Goal: Entertainment & Leisure: Browse casually

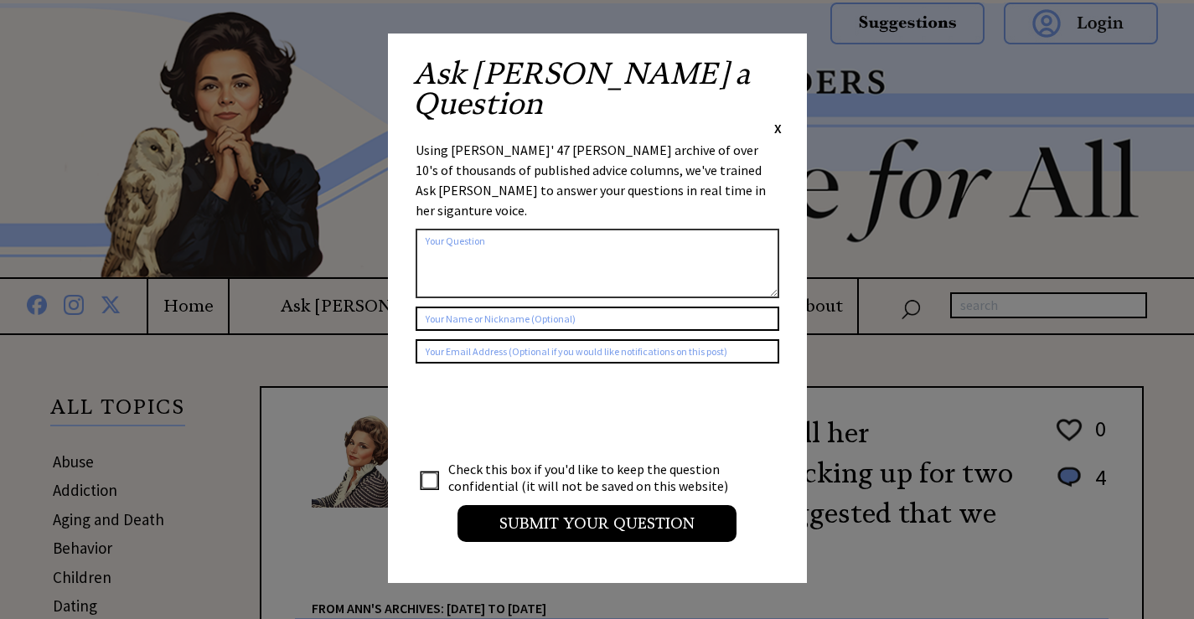
click at [776, 120] on span "X" at bounding box center [778, 128] width 8 height 17
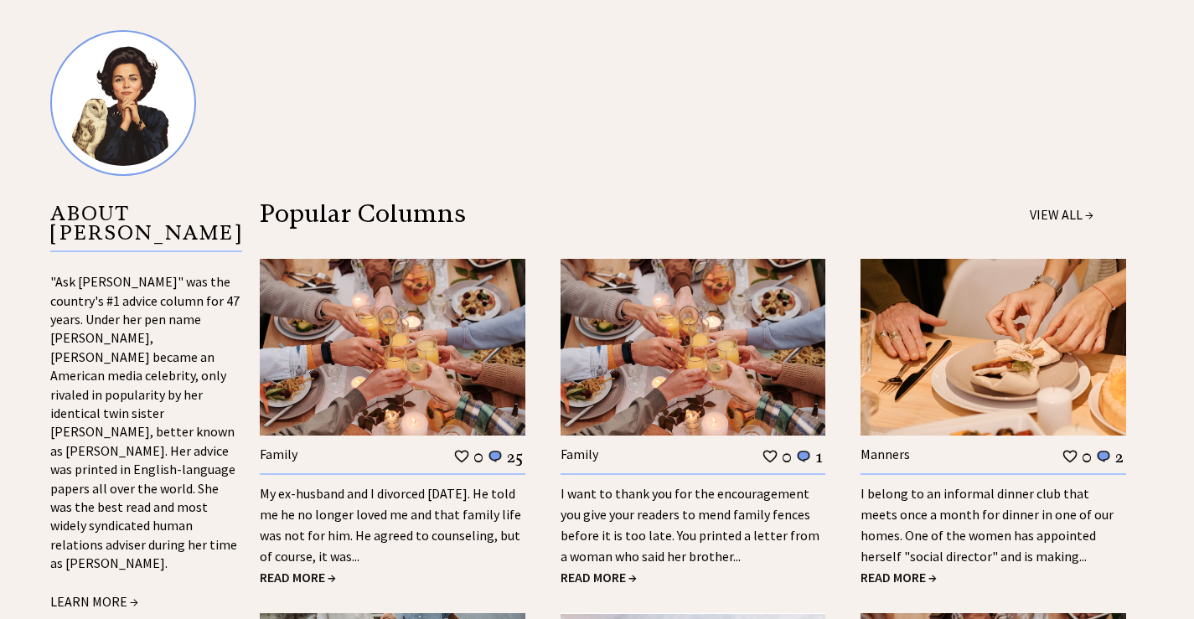
scroll to position [1760, 0]
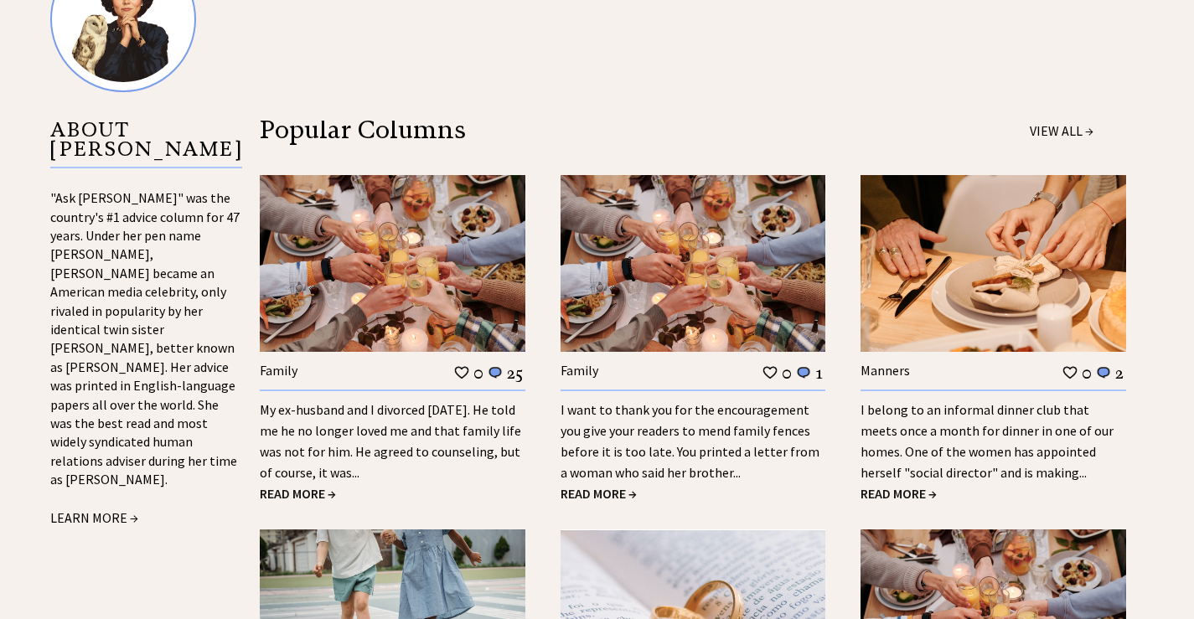
click at [314, 336] on img at bounding box center [393, 263] width 266 height 177
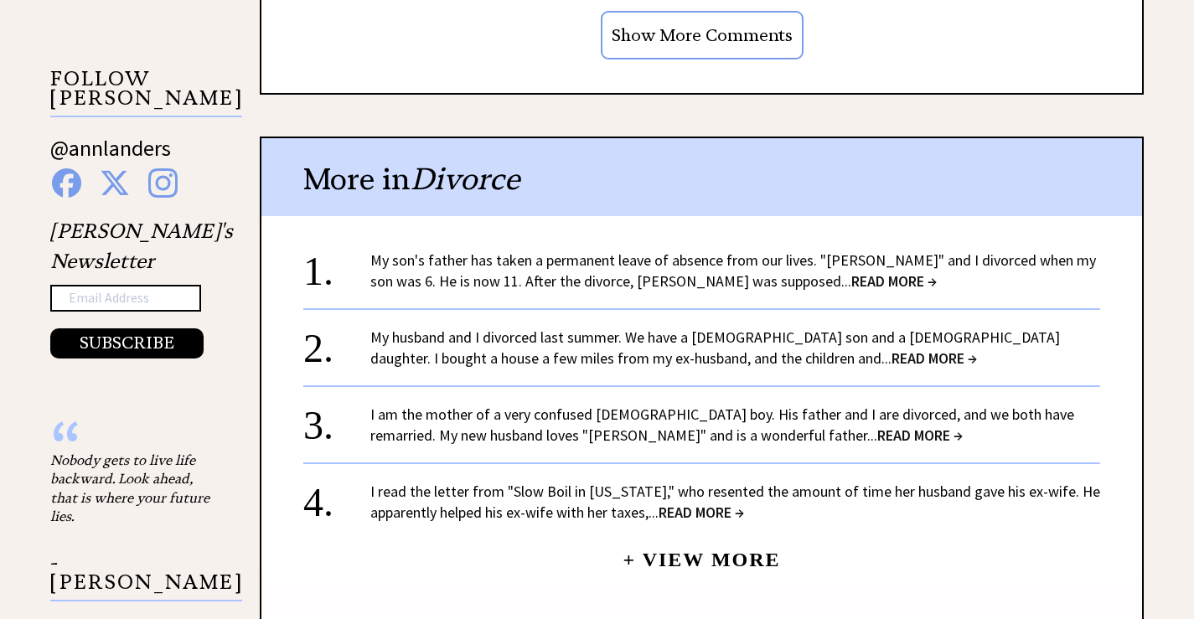
scroll to position [1676, 0]
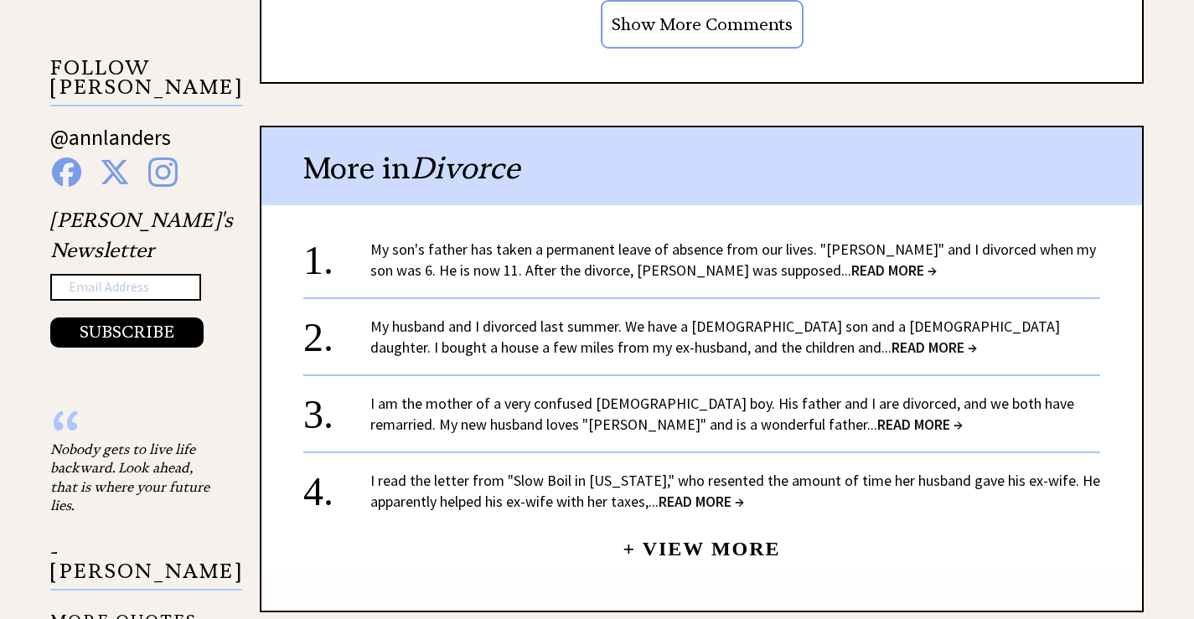
click at [852, 261] on span "READ MORE →" at bounding box center [894, 270] width 85 height 19
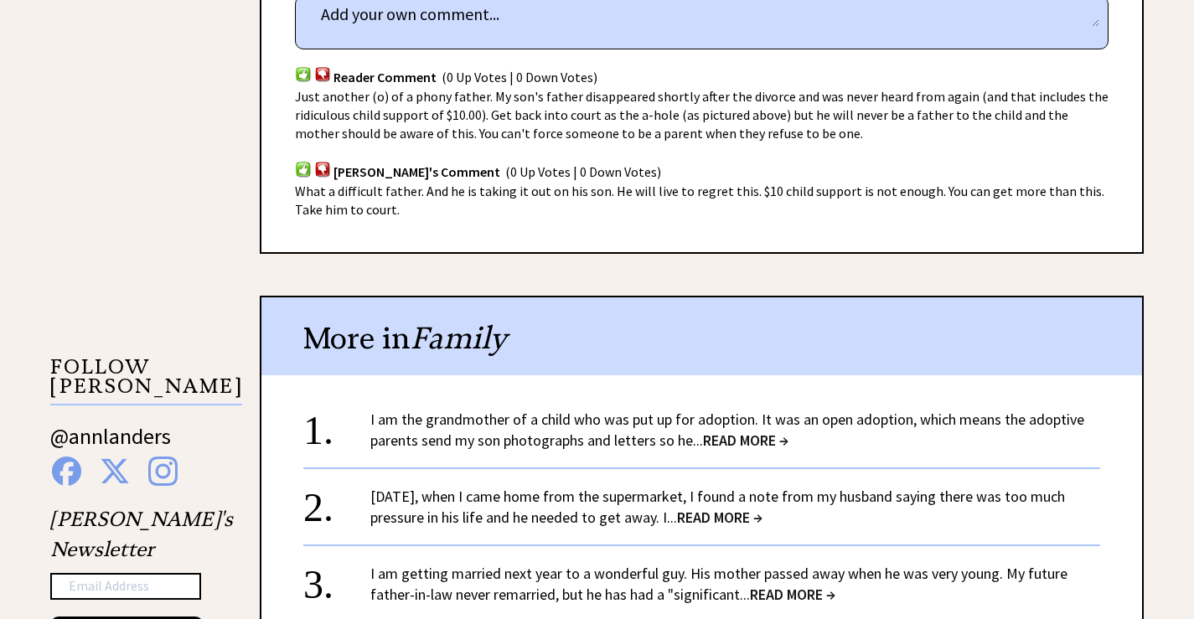
scroll to position [1255, 0]
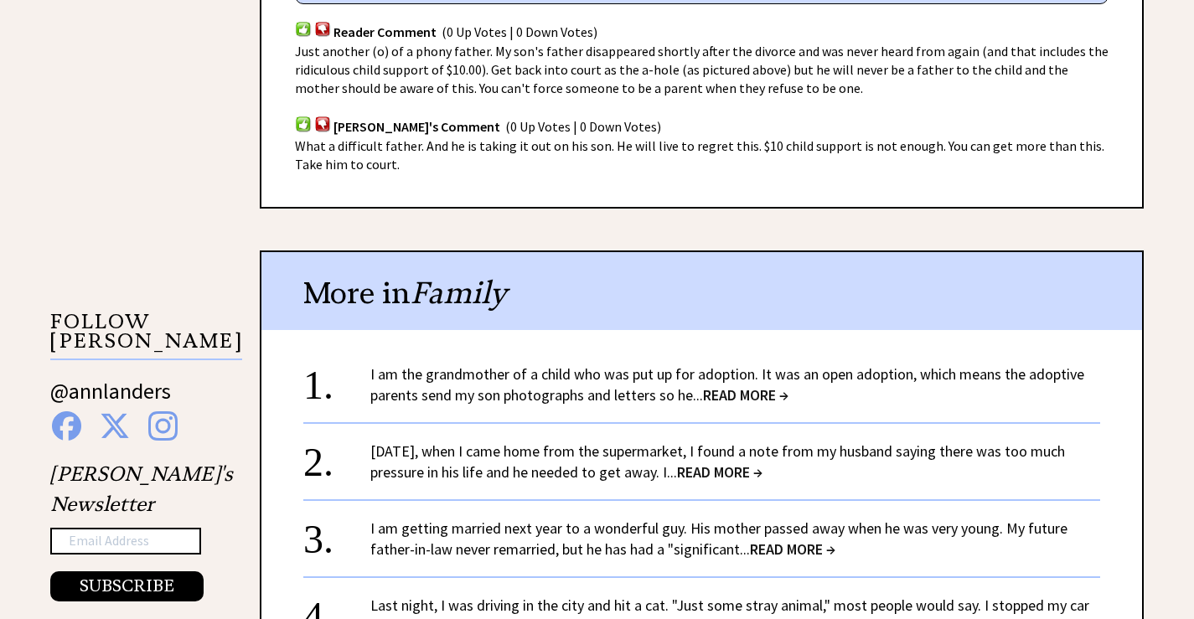
click at [735, 386] on span "READ MORE →" at bounding box center [745, 395] width 85 height 19
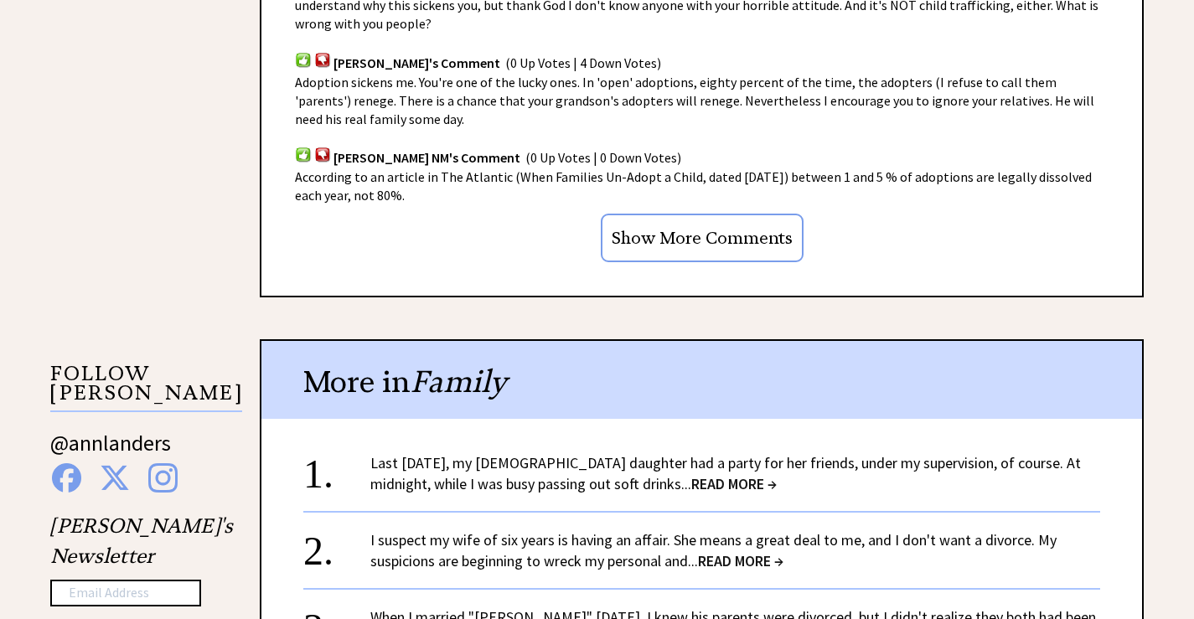
scroll to position [1341, 0]
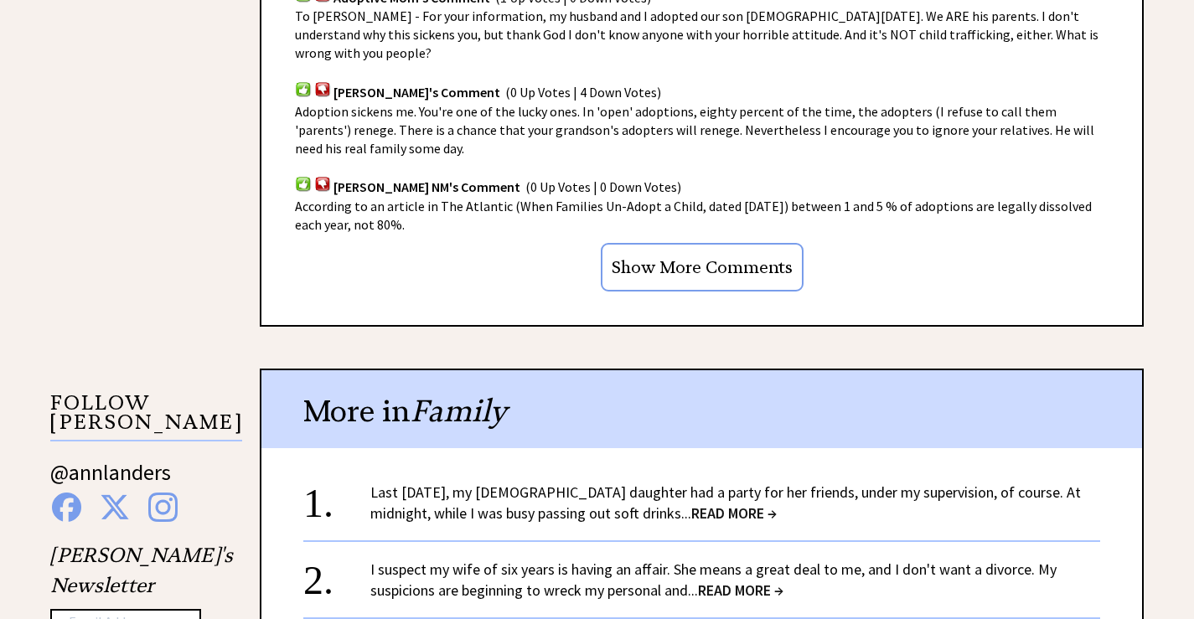
click at [728, 581] on span "READ MORE →" at bounding box center [740, 590] width 85 height 19
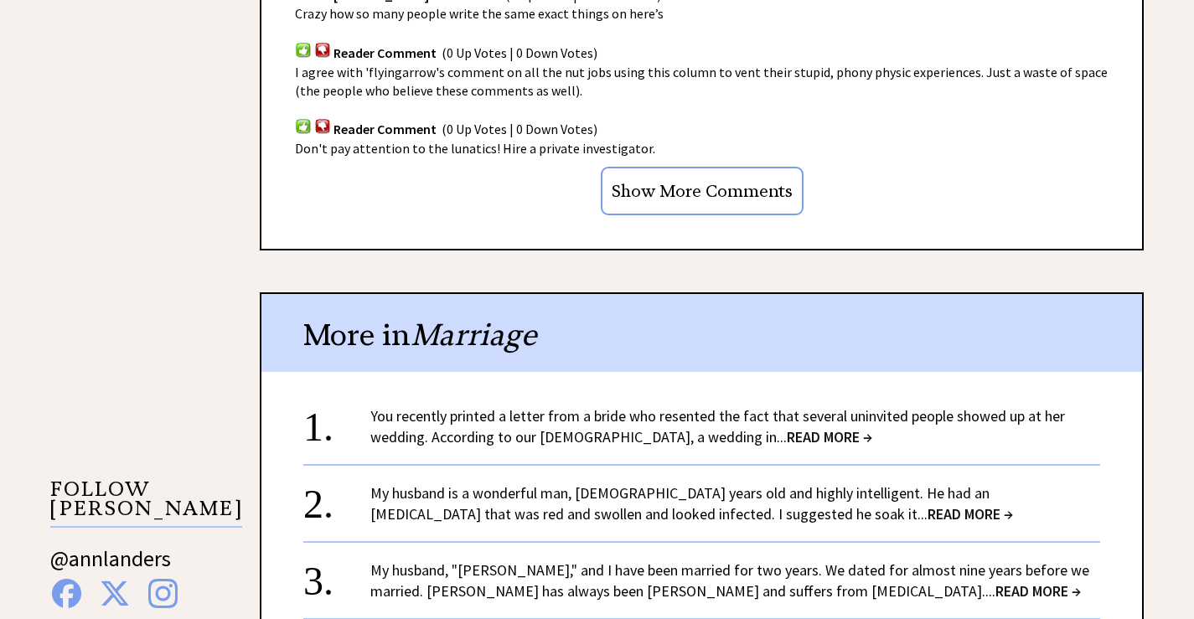
scroll to position [1339, 0]
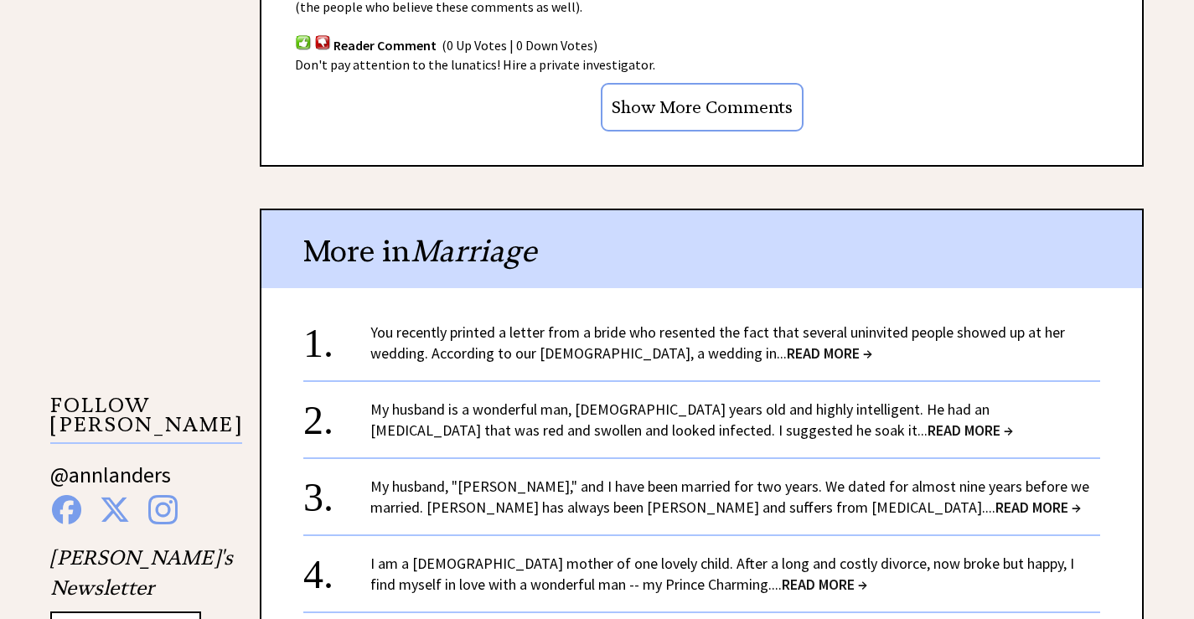
click at [787, 353] on span "READ MORE →" at bounding box center [829, 353] width 85 height 19
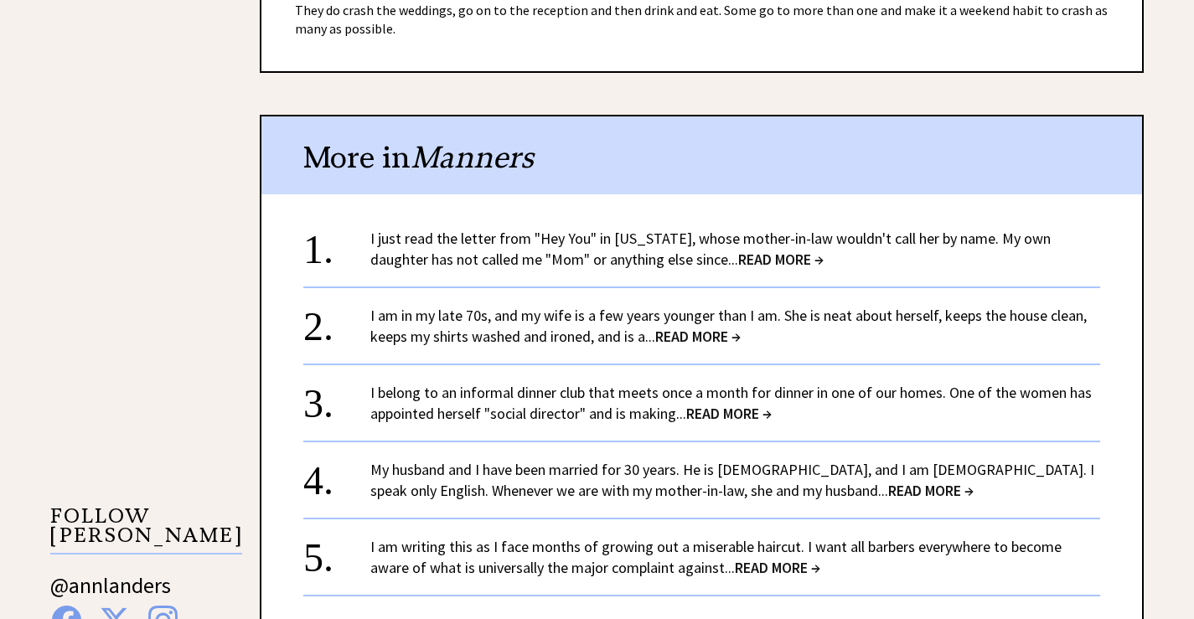
scroll to position [1257, 0]
